Goal: Task Accomplishment & Management: Use online tool/utility

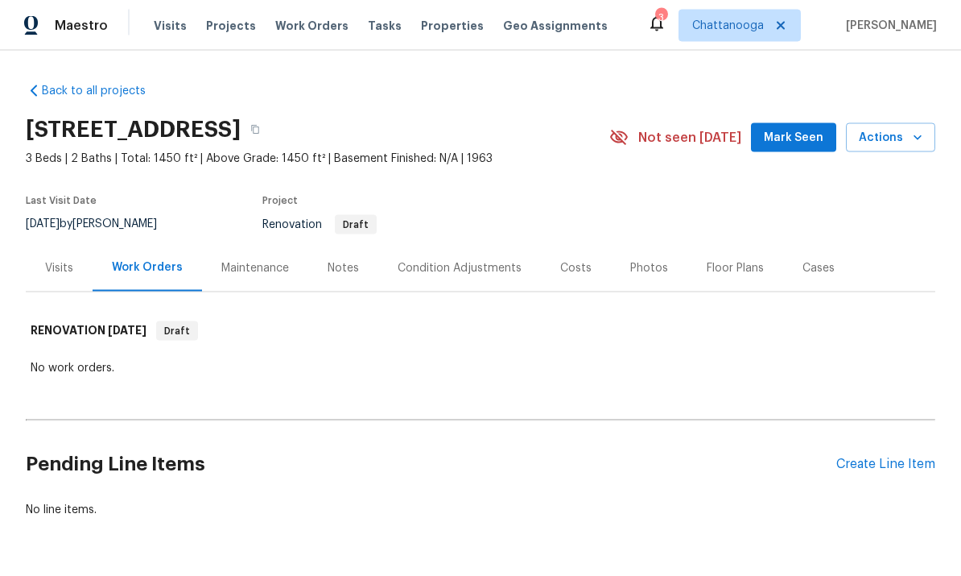
scroll to position [51, 0]
click at [889, 456] on div "Create Line Item" at bounding box center [885, 463] width 99 height 15
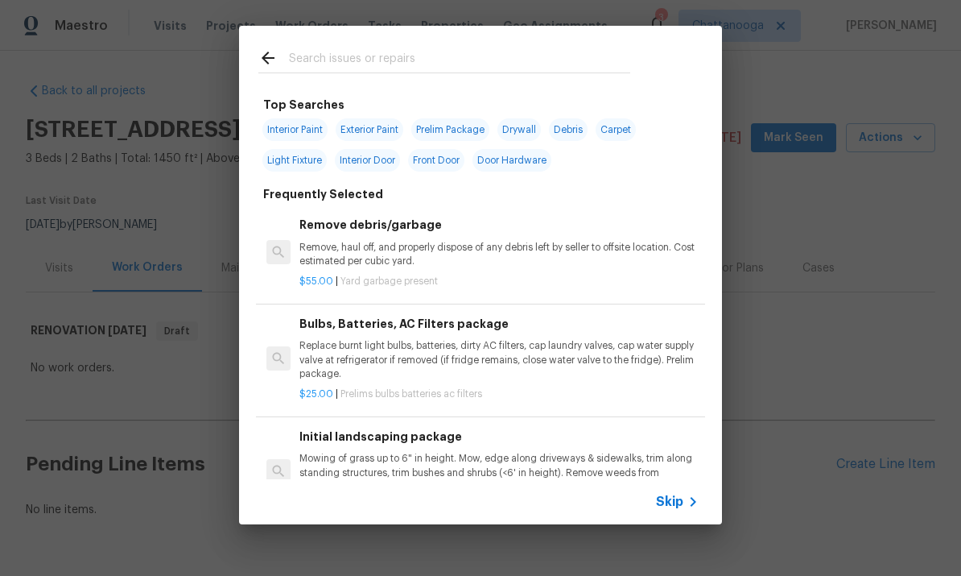
click at [320, 51] on input "text" at bounding box center [459, 60] width 341 height 24
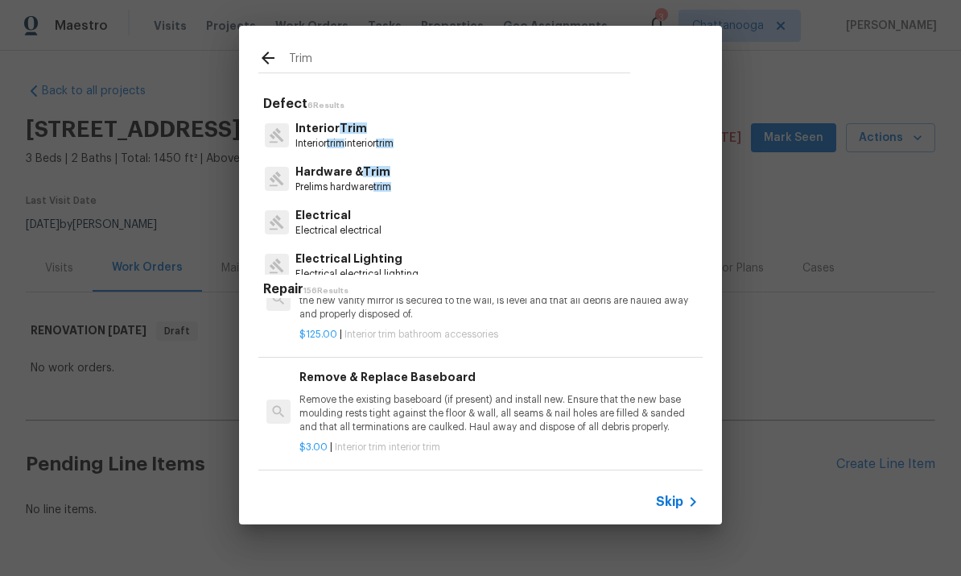
scroll to position [1152, -1]
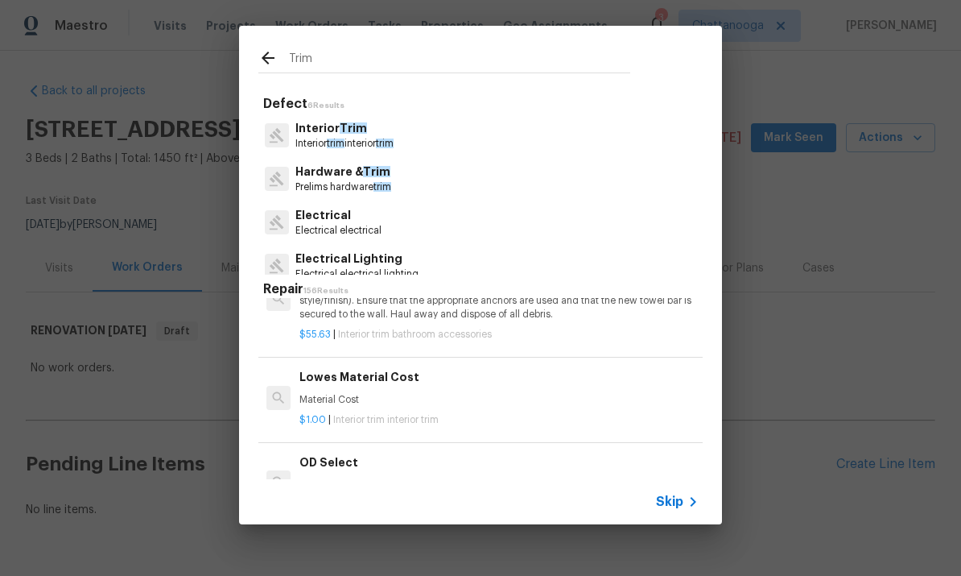
click at [596, 57] on input "Trim" at bounding box center [459, 60] width 341 height 24
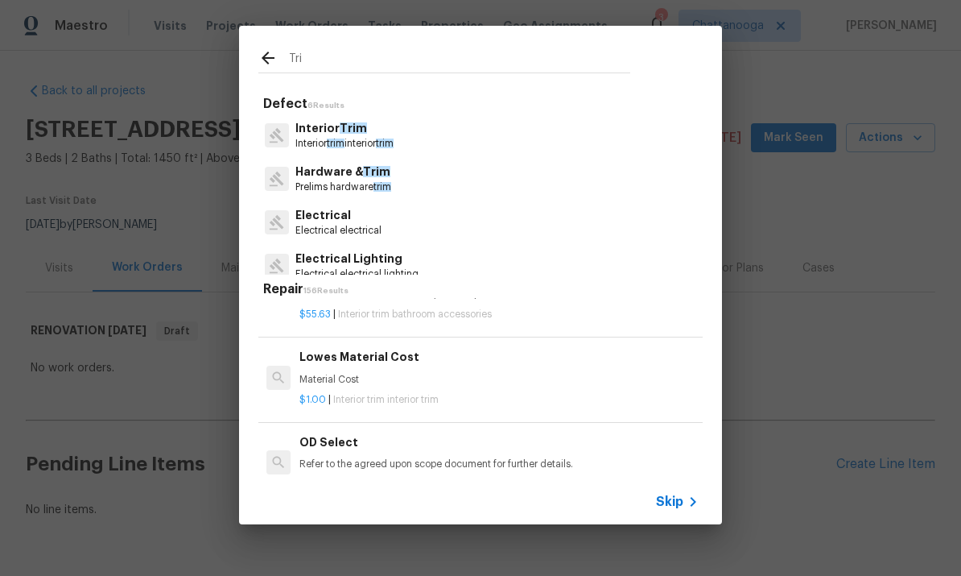
scroll to position [1346, 0]
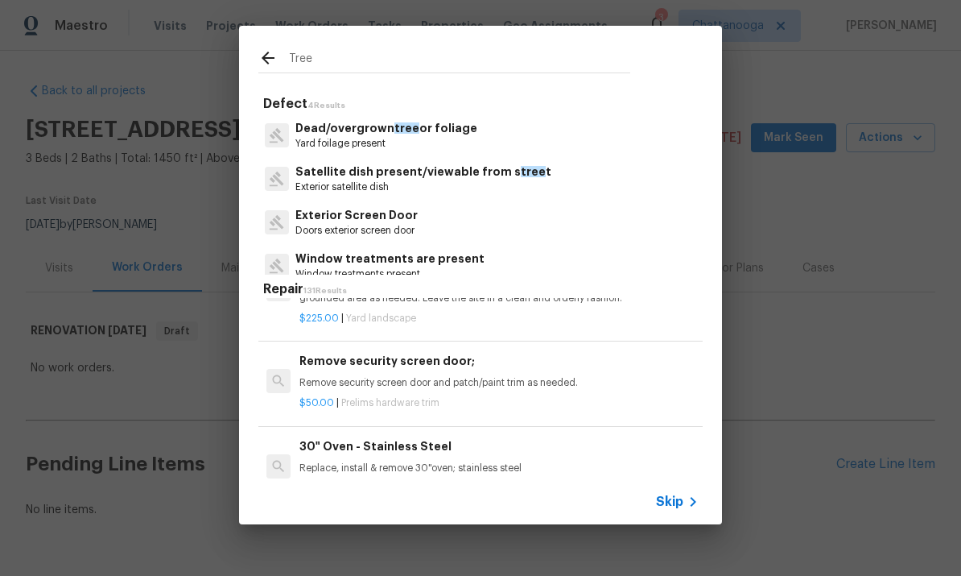
type input "Tree"
click at [584, 134] on div "Dead/overgrown tree or foliage Yard foilage present" at bounding box center [480, 134] width 444 height 43
click at [501, 151] on div "Dead/overgrown tree or foliage Yard foilage present" at bounding box center [480, 134] width 444 height 43
click at [450, 137] on p "Yard foilage present" at bounding box center [386, 144] width 182 height 14
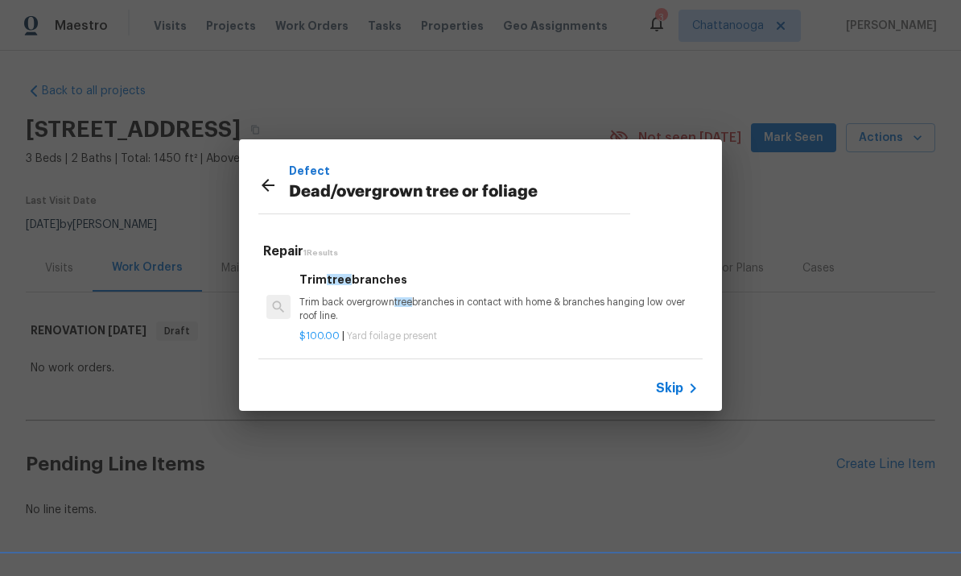
scroll to position [2, 0]
click at [480, 306] on p "Trim back overgrown tree branches in contact with home & branches hanging low o…" at bounding box center [498, 308] width 399 height 27
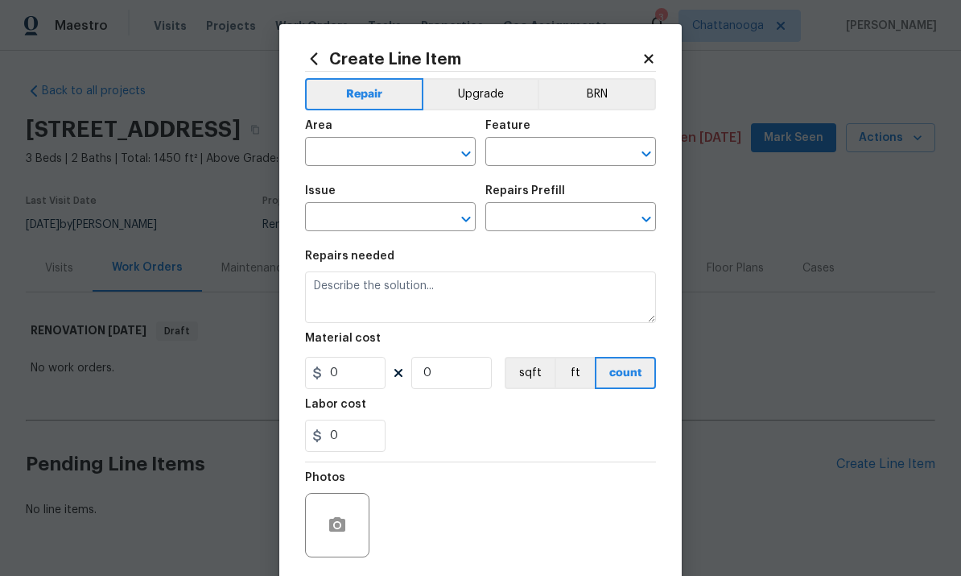
type input "Dead/overgrown tree or foliage"
type input "Trim tree branches $100.00"
type textarea "Trim back overgrown tree branches in contact with home & branches hanging low o…"
type input "100"
type input "1"
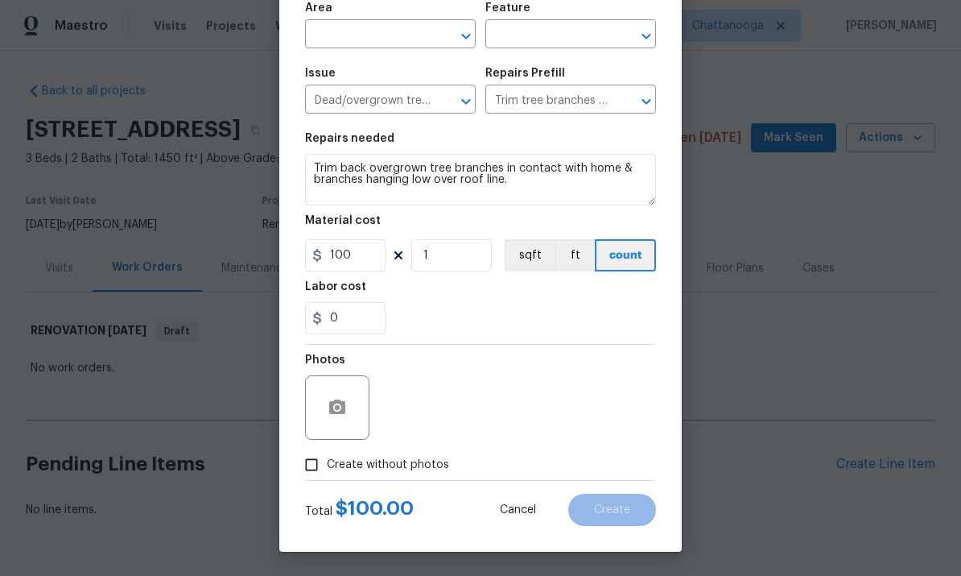
scroll to position [121, 0]
click at [337, 406] on circle "button" at bounding box center [337, 407] width 5 height 5
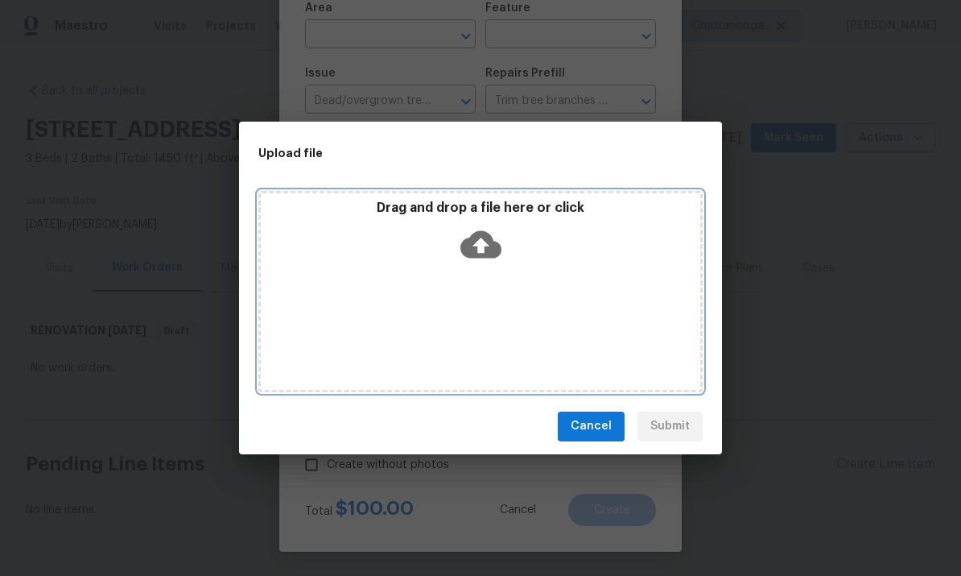
click at [499, 231] on icon at bounding box center [480, 244] width 41 height 41
